Goal: Download file/media

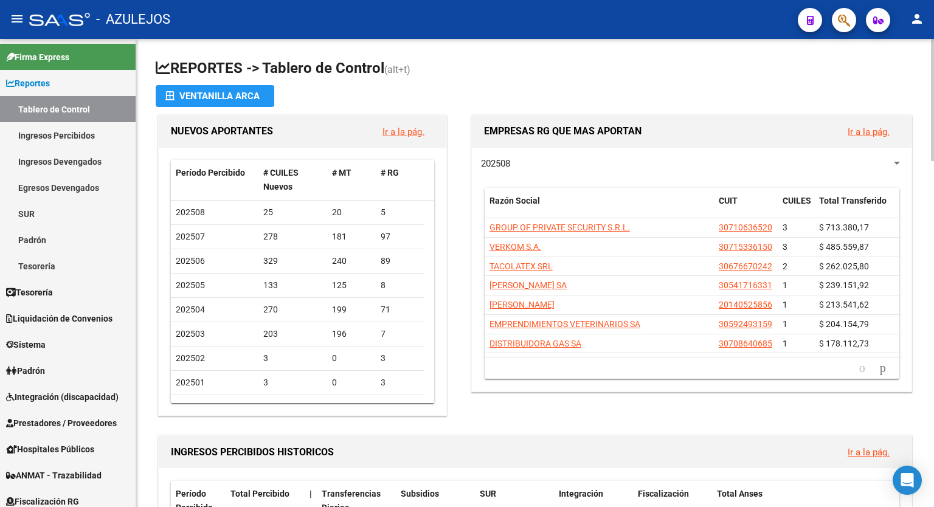
click at [682, 78] on h1 "REPORTES -> Tablero de Control (alt+t)" at bounding box center [535, 68] width 759 height 21
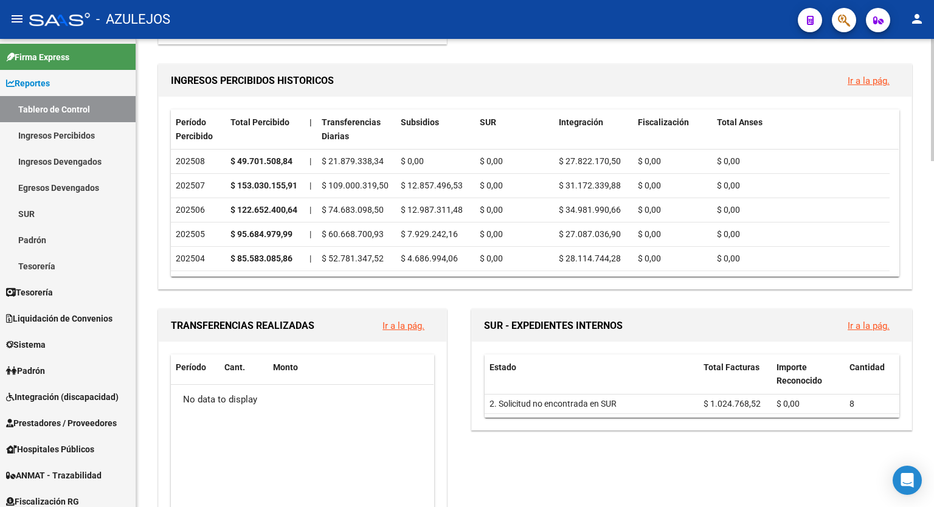
scroll to position [403, 0]
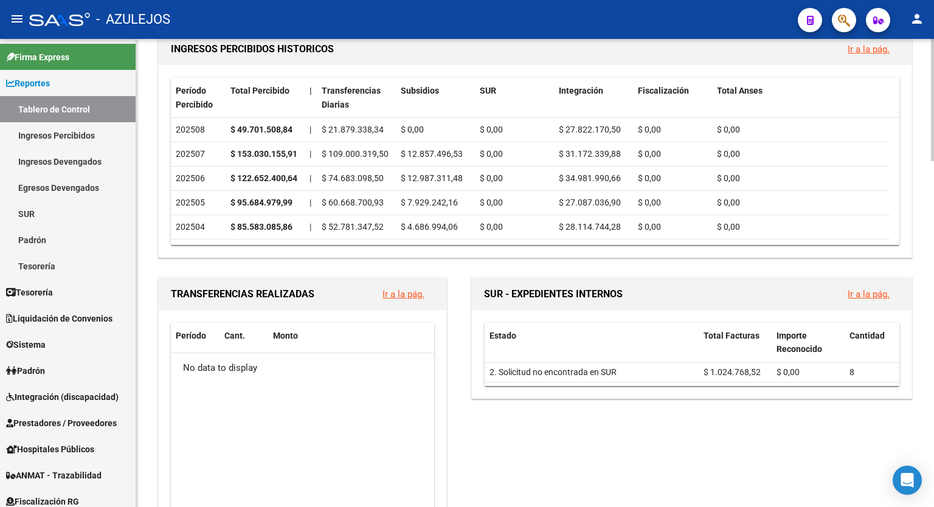
click at [933, 246] on div at bounding box center [932, 205] width 3 height 122
click at [867, 52] on link "Ir a la pág." at bounding box center [869, 49] width 42 height 11
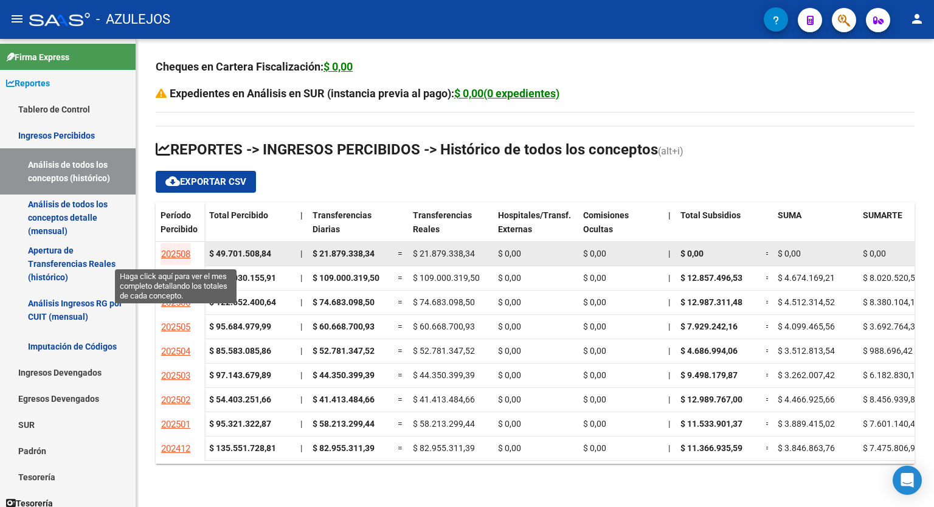
click at [178, 251] on span "202508" at bounding box center [175, 254] width 29 height 11
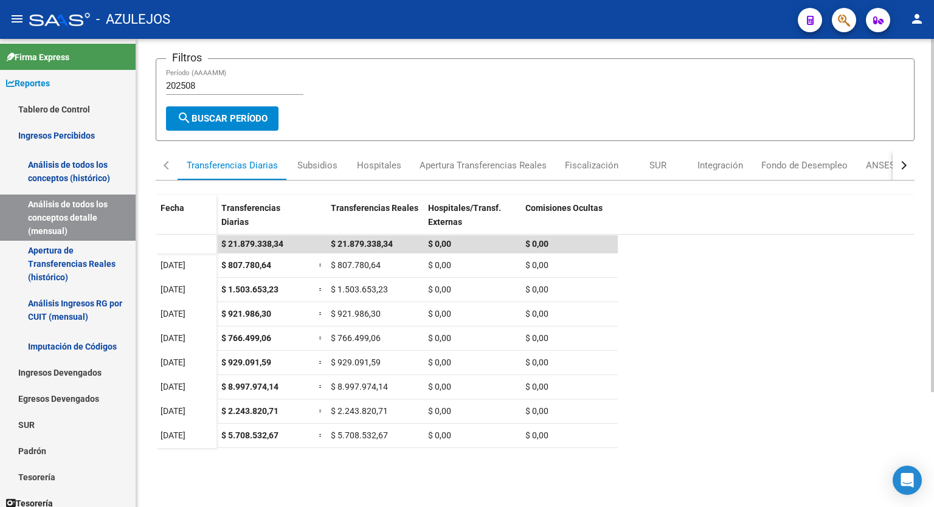
scroll to position [32, 0]
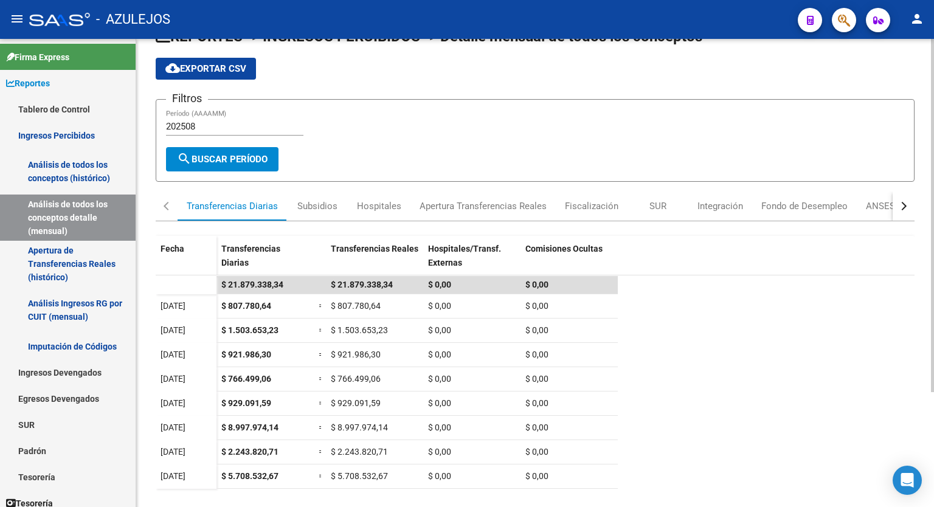
click at [933, 215] on div at bounding box center [932, 239] width 3 height 353
click at [488, 73] on div "cloud_download Exportar CSV" at bounding box center [535, 69] width 759 height 22
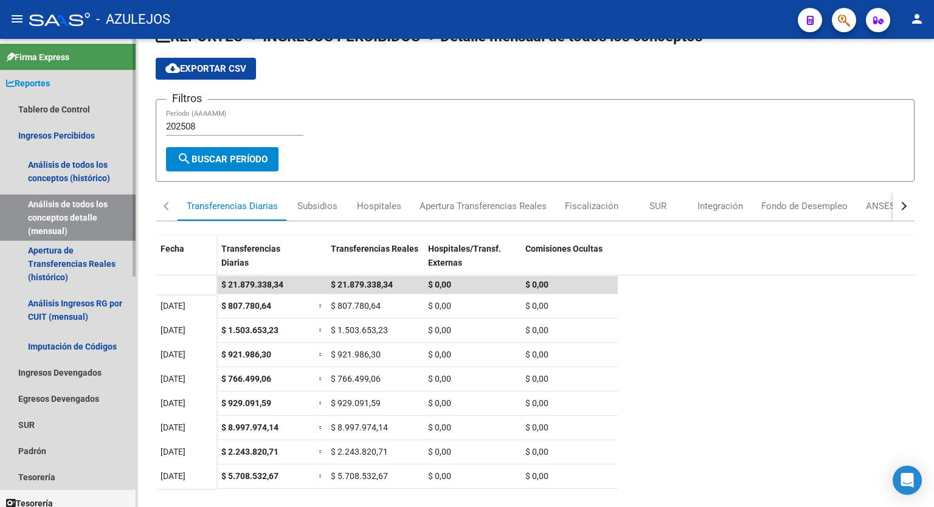
click at [40, 83] on span "Reportes" at bounding box center [28, 83] width 44 height 13
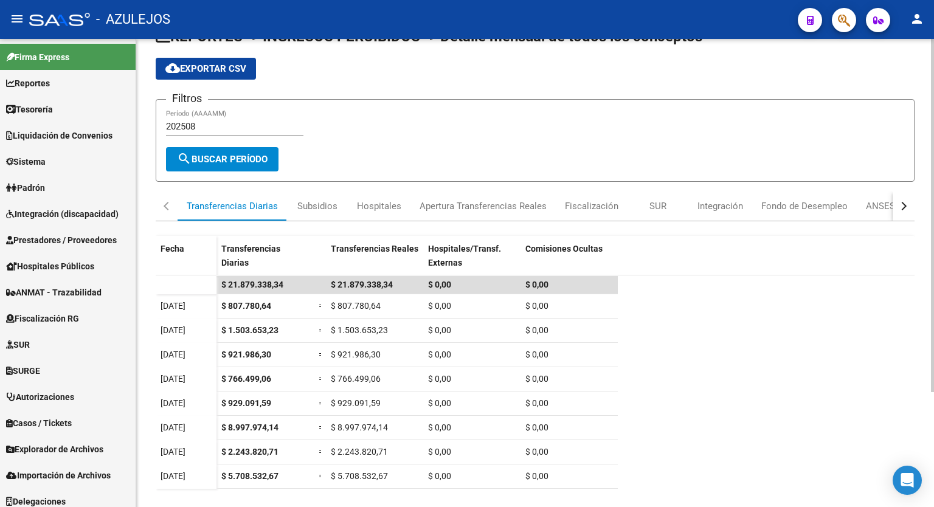
click at [526, 81] on app-list-header "REPORTES -> INGRESOS PERCIBIDOS -> Detalle mensual de todos los conceptos cloud…" at bounding box center [535, 104] width 759 height 155
click at [367, 200] on div "Hospitales" at bounding box center [379, 205] width 44 height 13
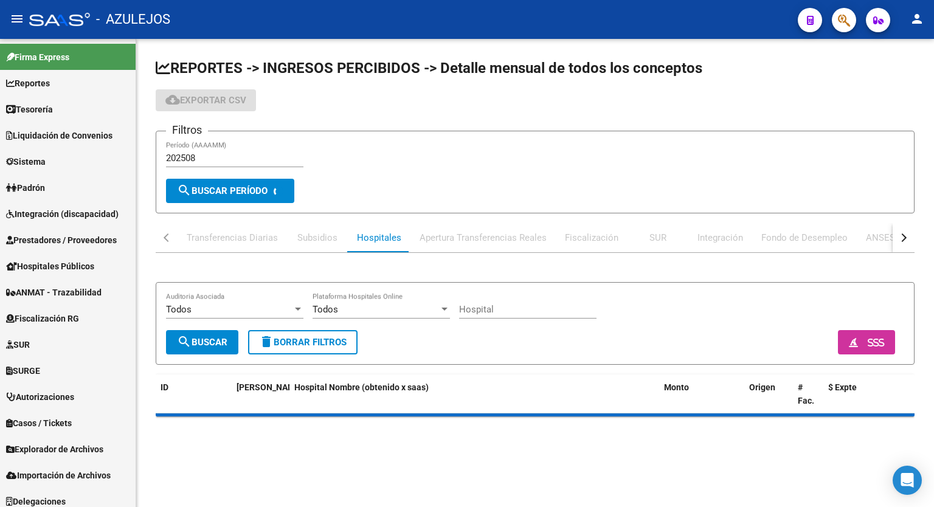
scroll to position [0, 0]
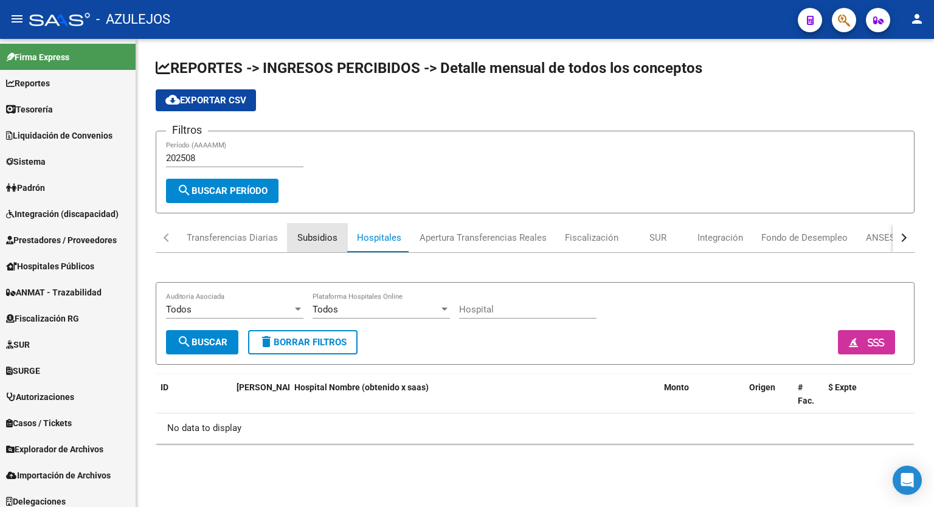
click at [324, 237] on div "Subsidios" at bounding box center [317, 237] width 40 height 13
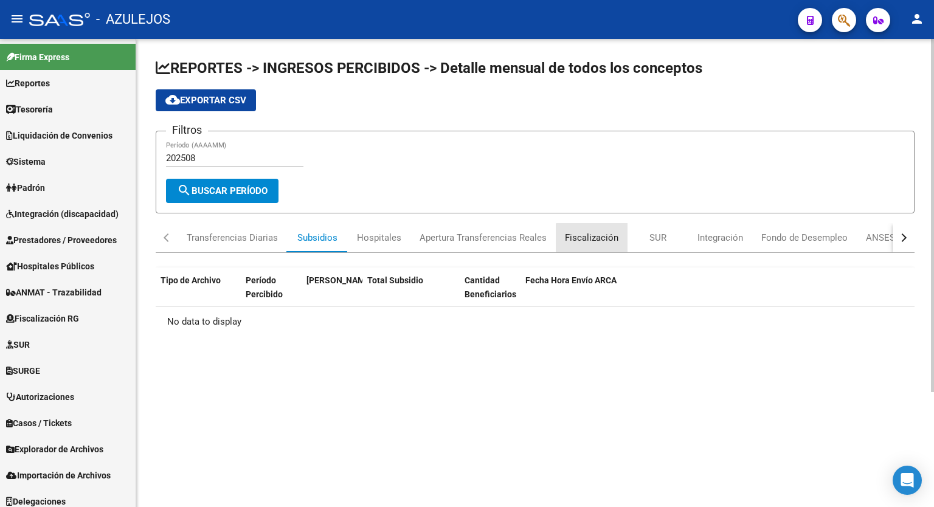
click at [610, 237] on div "Fiscalización" at bounding box center [592, 237] width 54 height 13
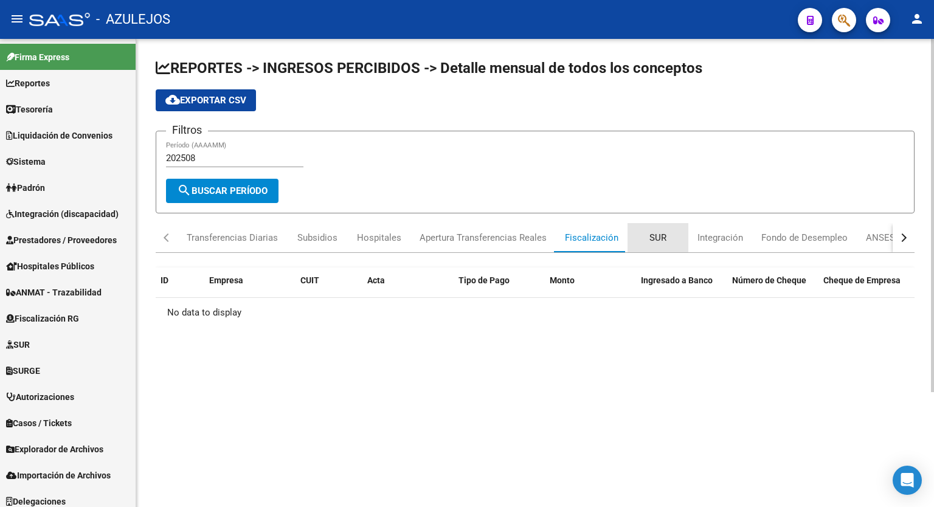
click at [649, 239] on div "SUR" at bounding box center [657, 237] width 17 height 13
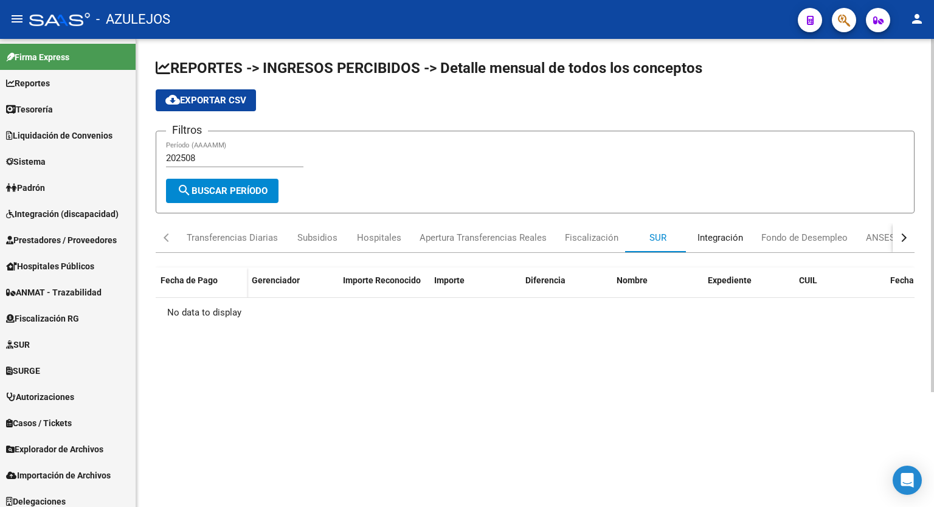
click at [701, 240] on div "Integración" at bounding box center [720, 237] width 46 height 13
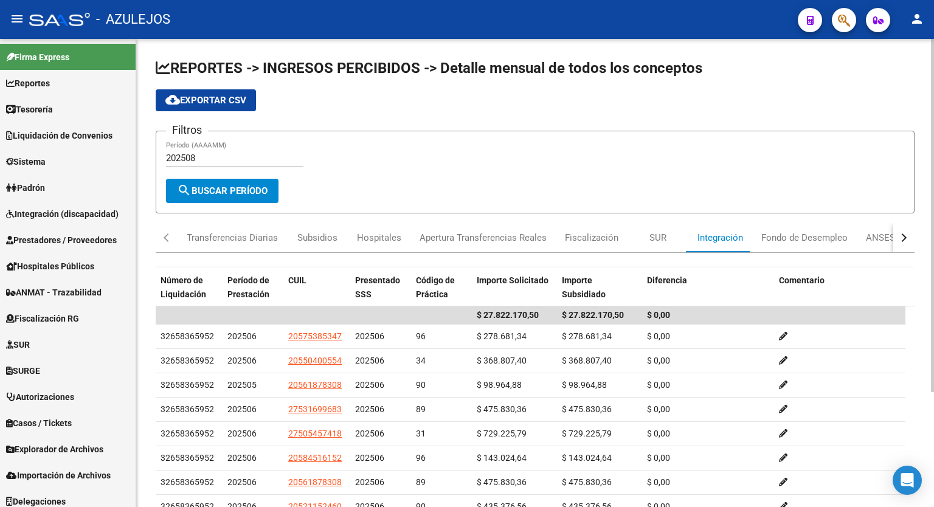
click at [433, 91] on div "cloud_download Exportar CSV" at bounding box center [535, 100] width 759 height 22
click at [397, 96] on div "cloud_download Exportar CSV" at bounding box center [535, 100] width 759 height 22
click at [508, 110] on div "cloud_download Exportar CSV" at bounding box center [535, 100] width 759 height 22
